Goal: Navigation & Orientation: Find specific page/section

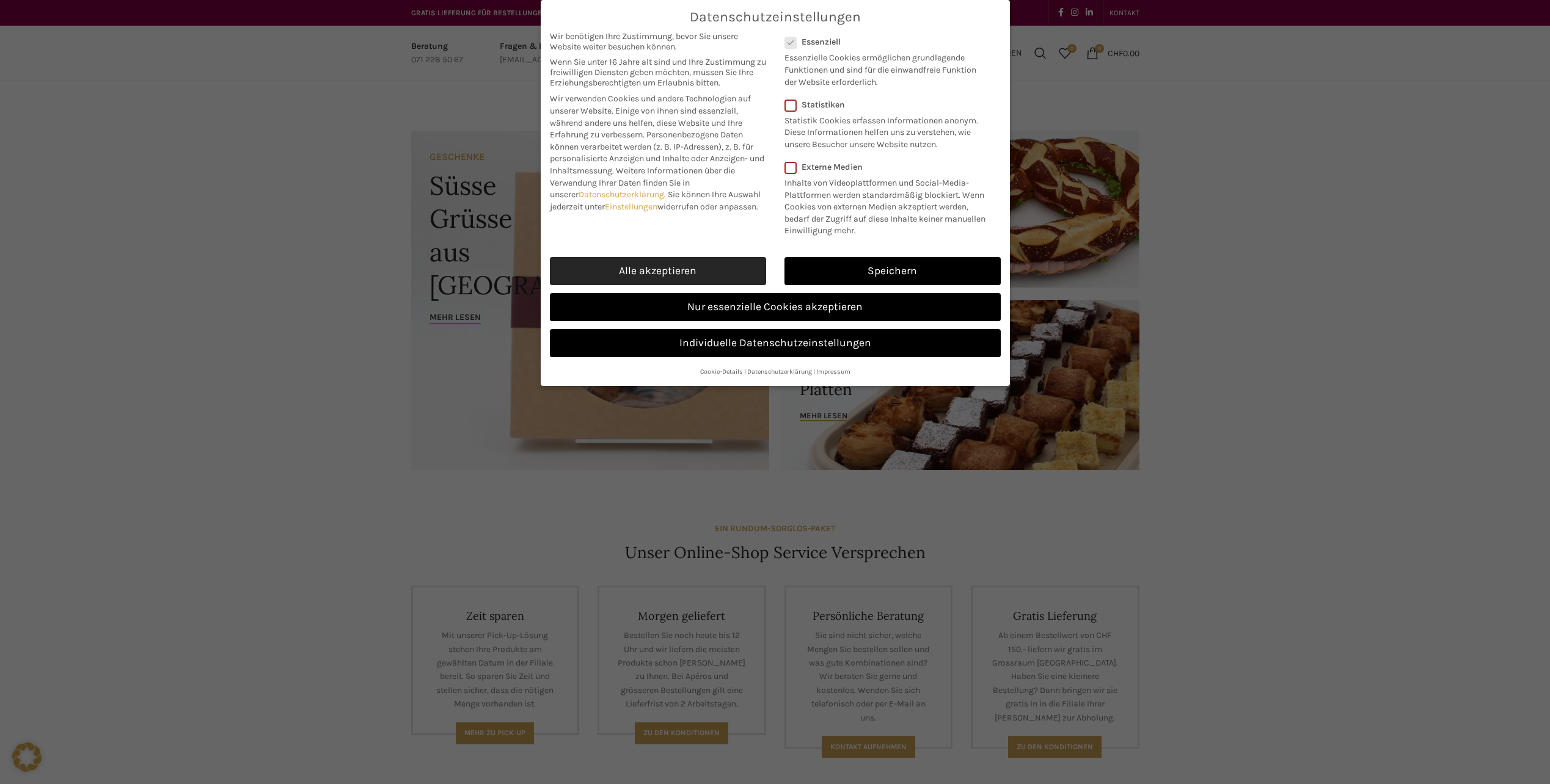
click at [717, 276] on link "Alle akzeptieren" at bounding box center [658, 271] width 216 height 28
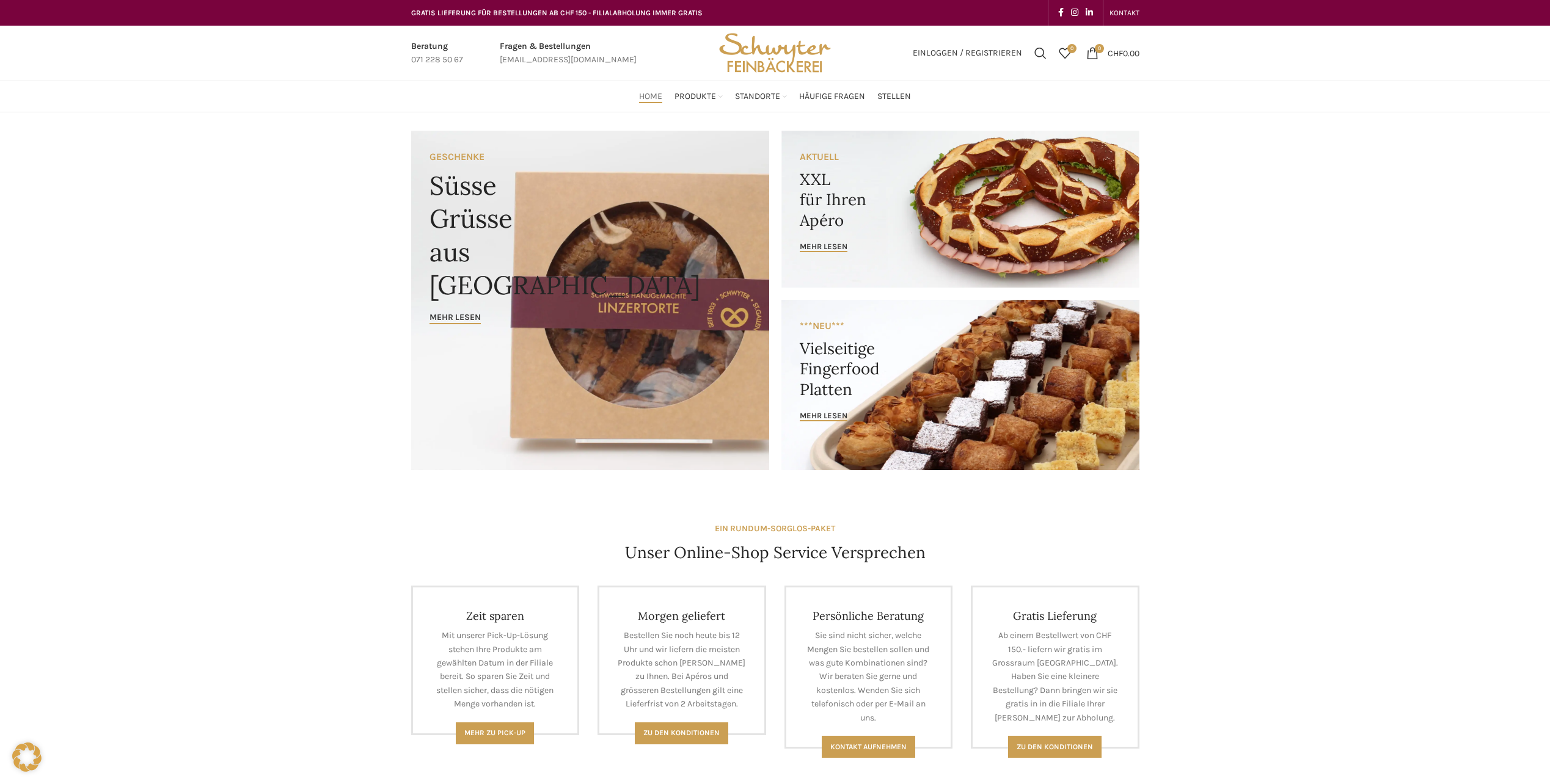
click at [795, 66] on img "Site logo" at bounding box center [774, 53] width 119 height 55
drag, startPoint x: 713, startPoint y: 34, endPoint x: 830, endPoint y: 56, distance: 119.1
click at [830, 56] on div at bounding box center [775, 53] width 132 height 55
drag, startPoint x: 830, startPoint y: 56, endPoint x: 809, endPoint y: 56, distance: 21.0
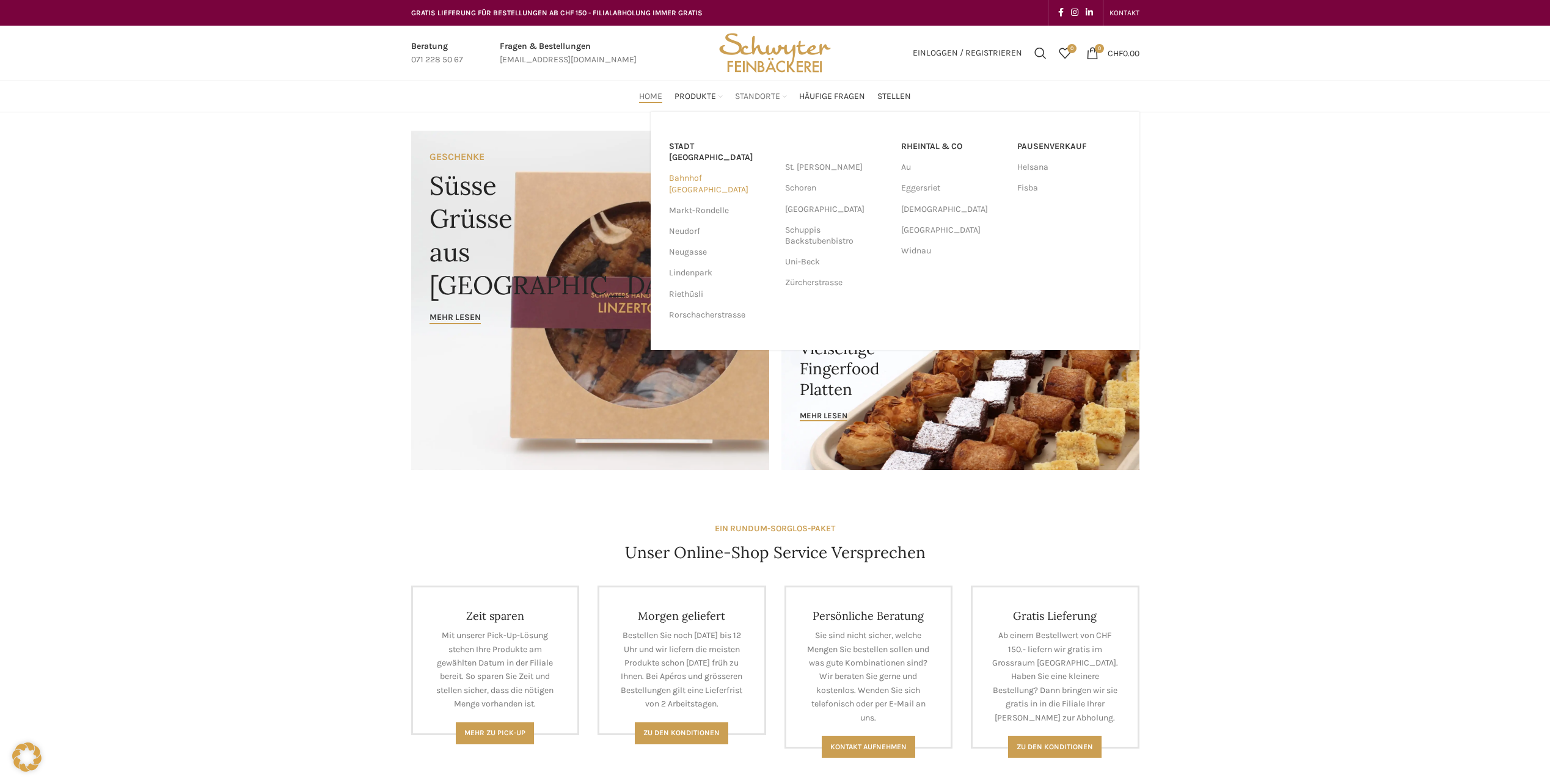
click at [720, 168] on link "Bahnhof [GEOGRAPHIC_DATA]" at bounding box center [721, 184] width 104 height 32
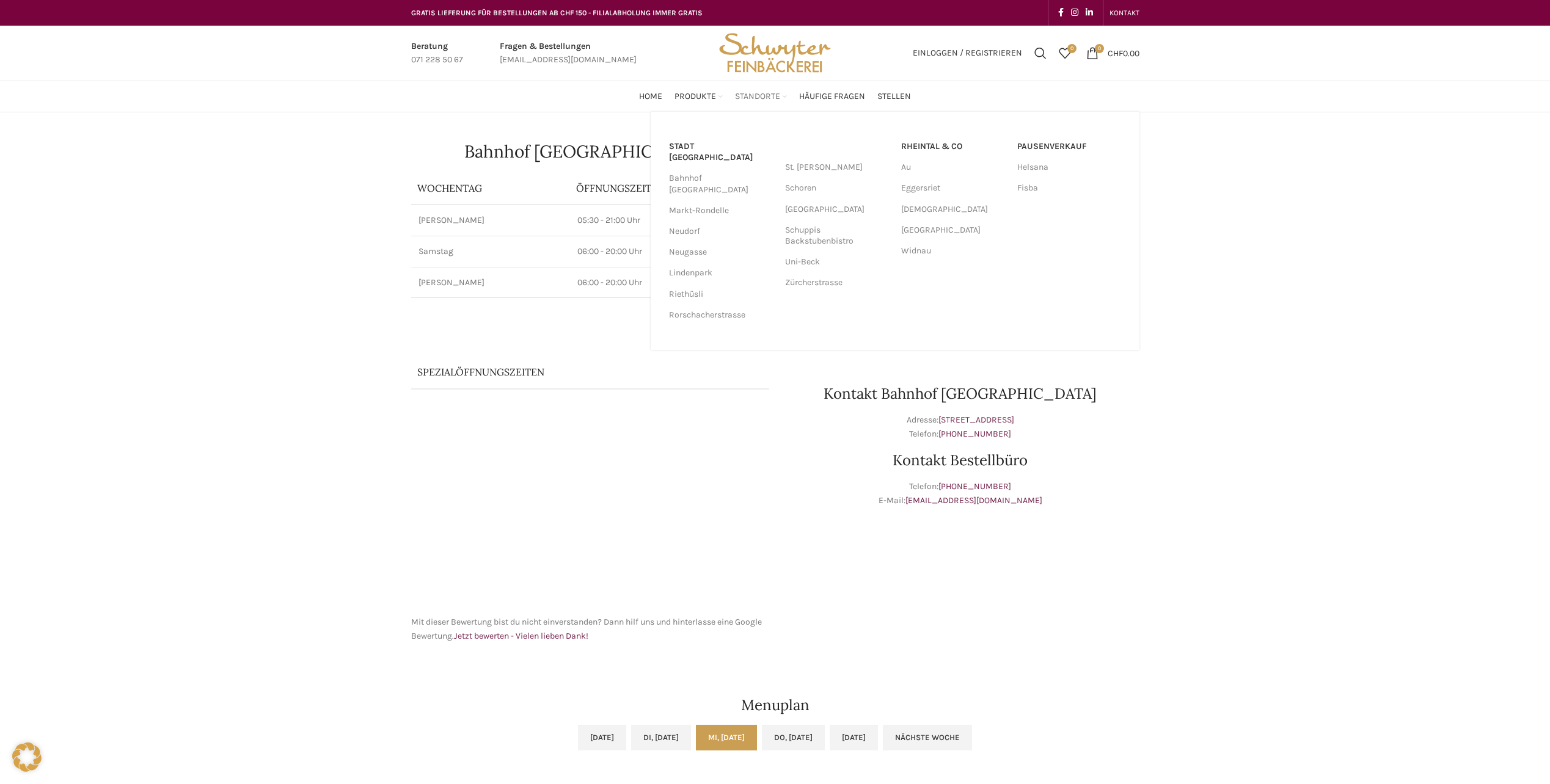
click at [743, 99] on span "Standorte" at bounding box center [758, 97] width 45 height 11
